Goal: Information Seeking & Learning: Learn about a topic

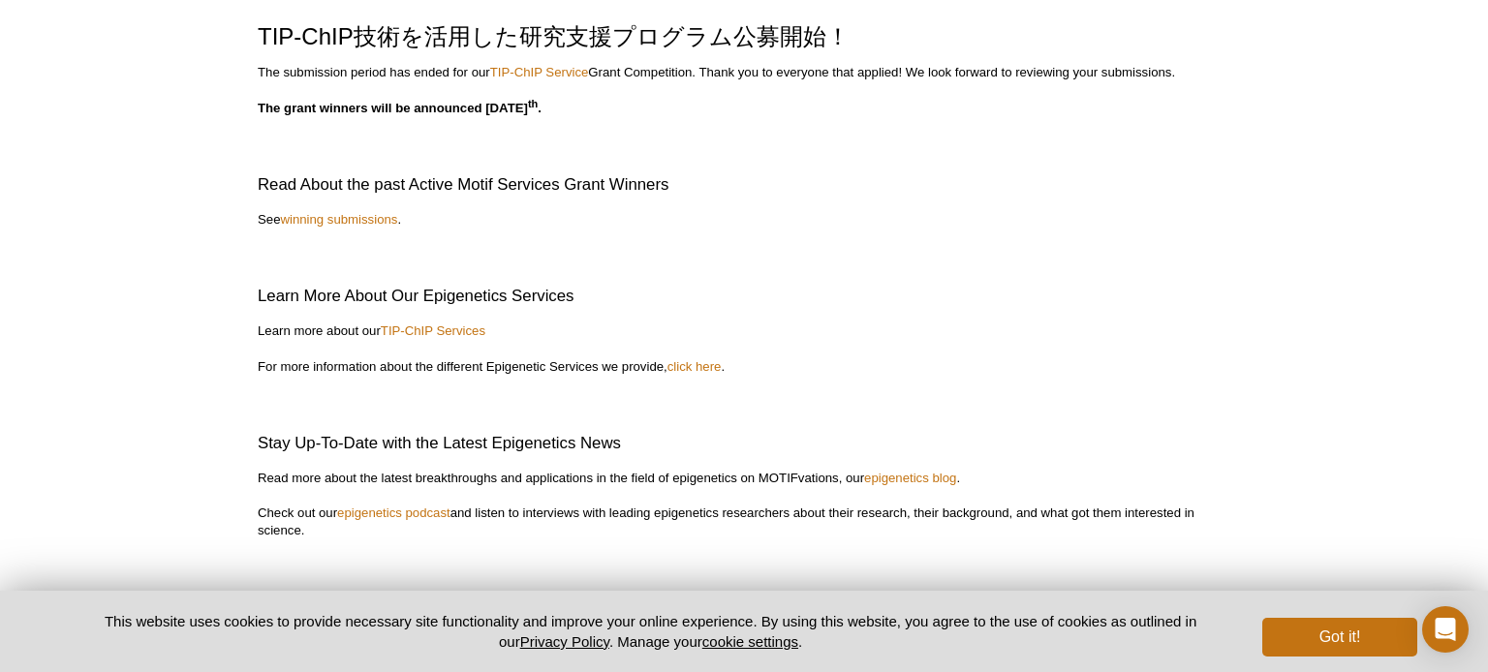
scroll to position [367, 0]
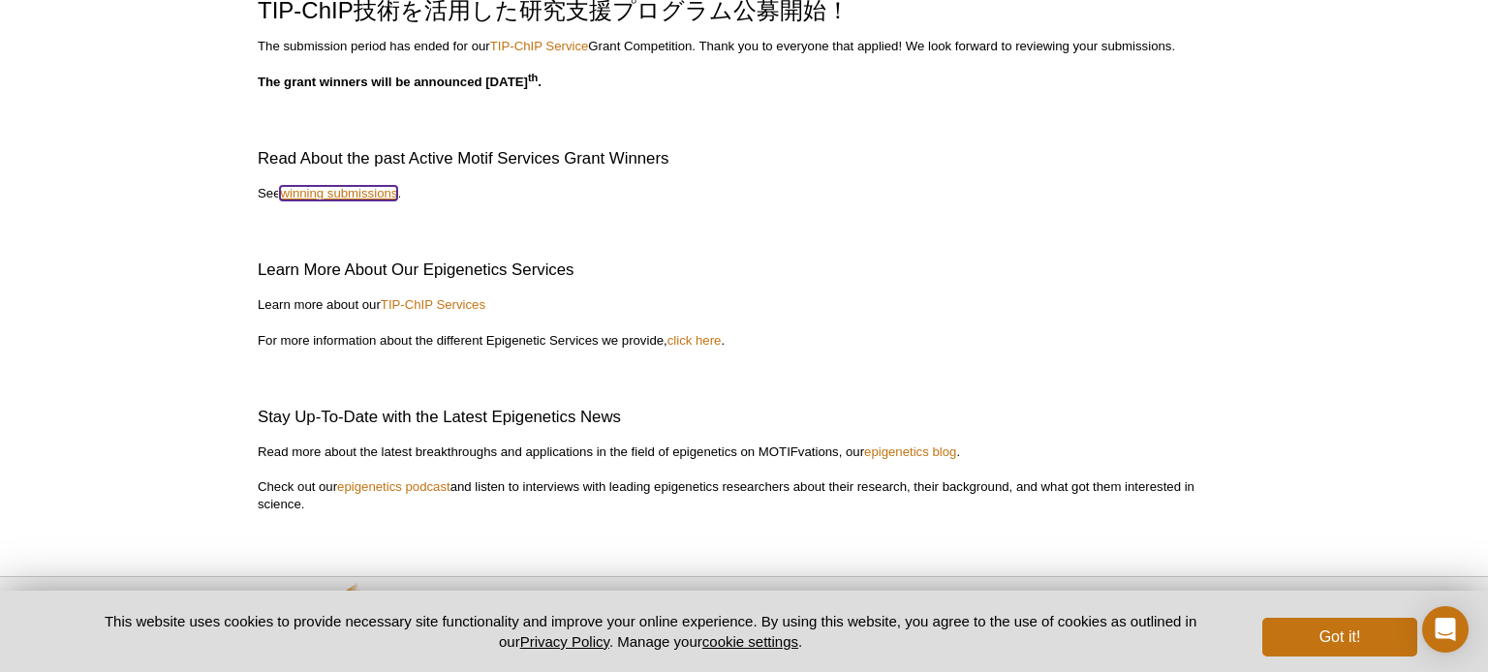
click at [357, 193] on link "winning submissions" at bounding box center [338, 193] width 117 height 15
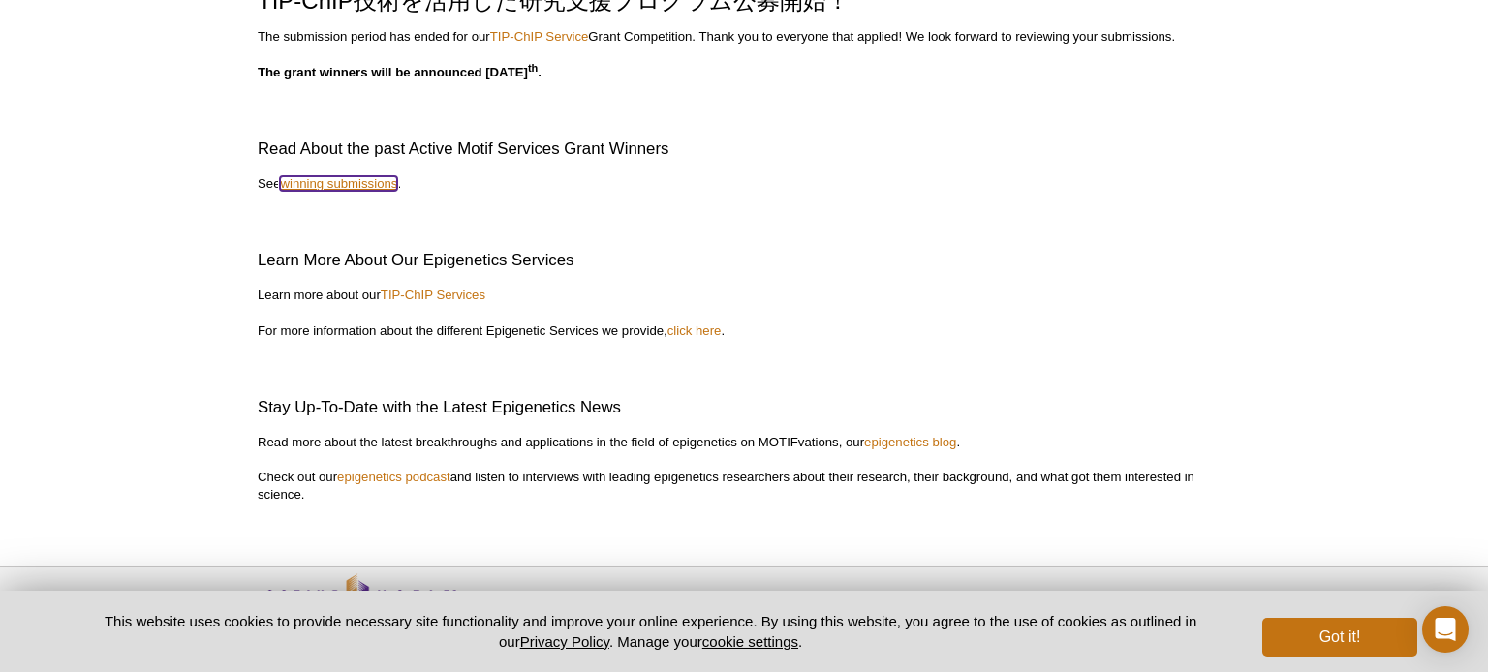
scroll to position [337, 0]
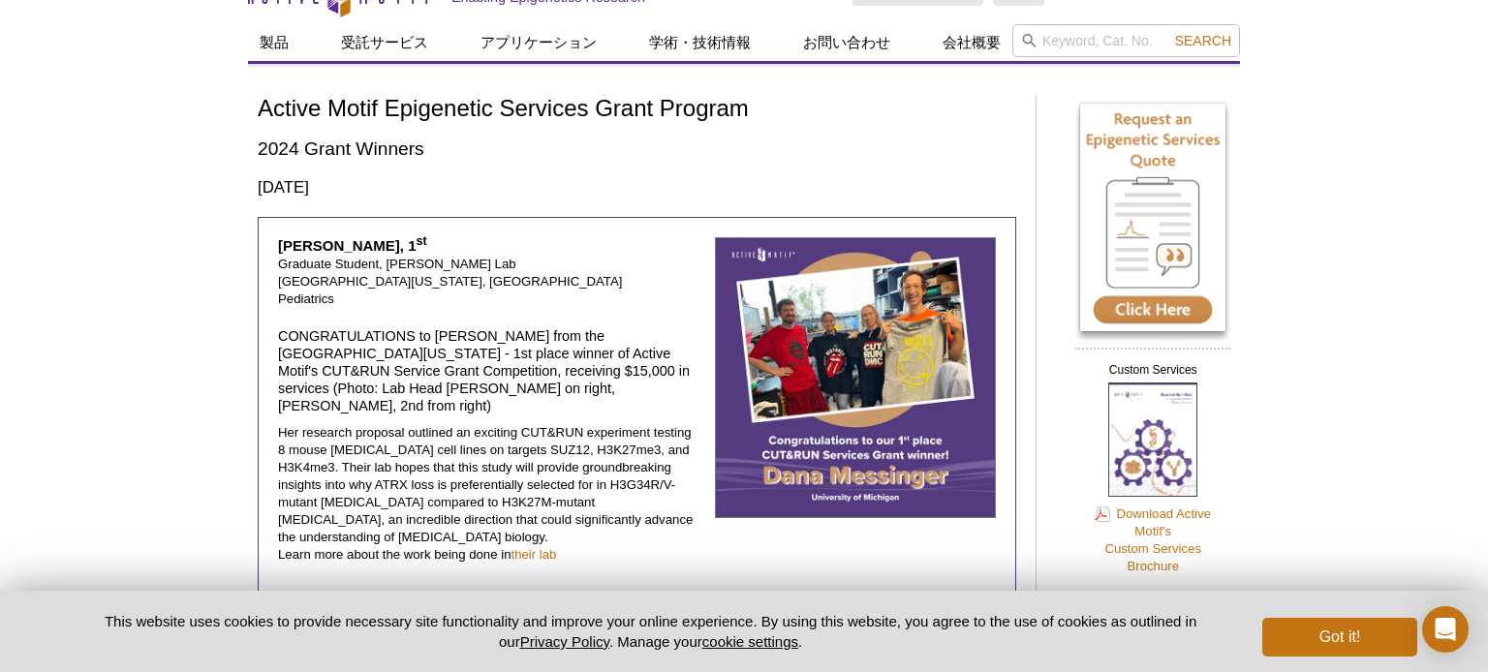
scroll to position [36, 0]
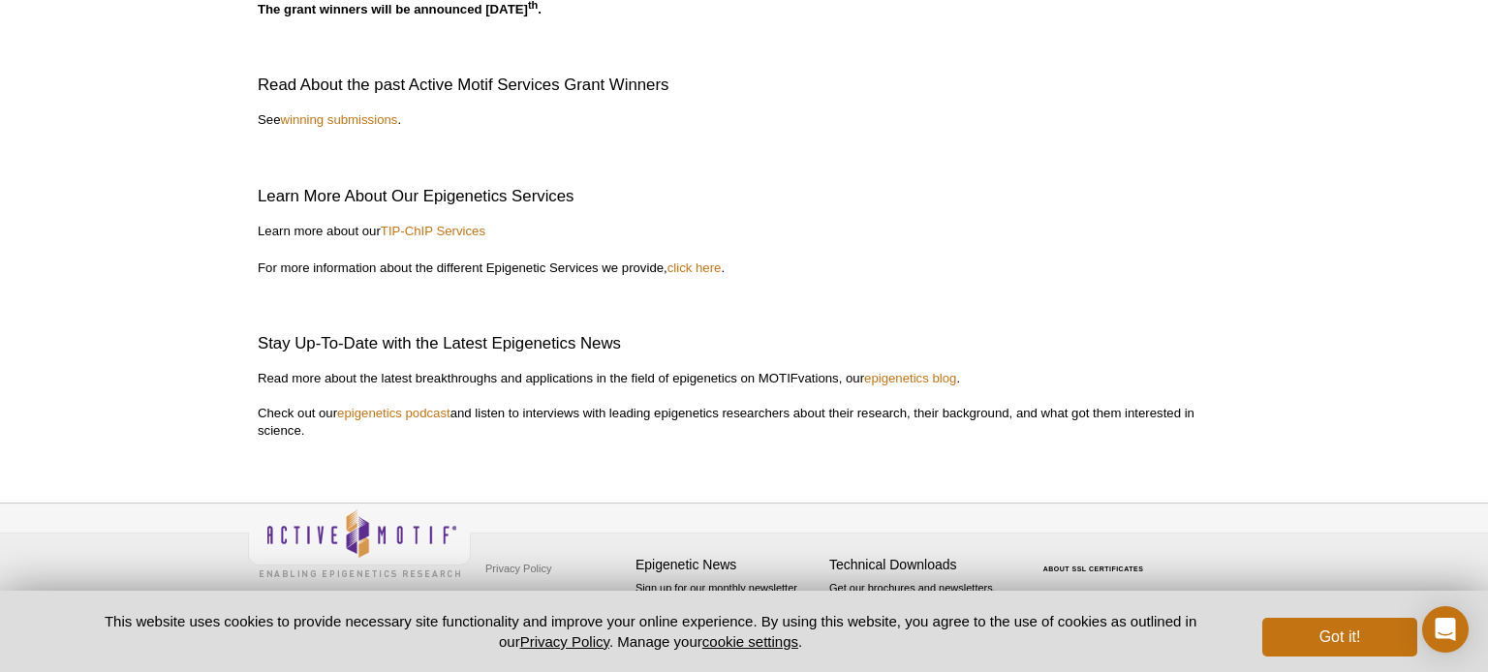
scroll to position [229, 0]
